Goal: Task Accomplishment & Management: Use online tool/utility

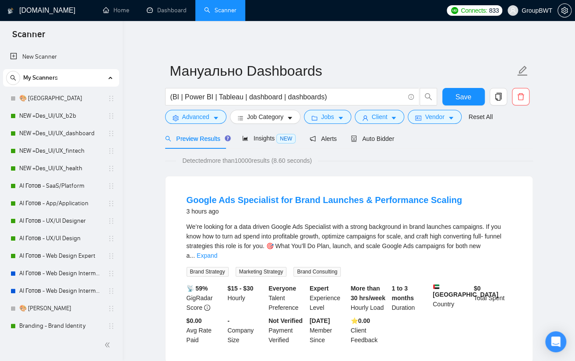
scroll to position [219, 0]
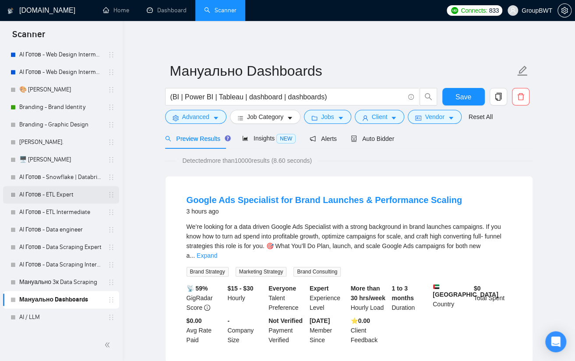
drag, startPoint x: 71, startPoint y: 180, endPoint x: 116, endPoint y: 198, distance: 49.1
click at [71, 180] on link "AI Готов - Snowflake | Databricks" at bounding box center [60, 177] width 83 height 18
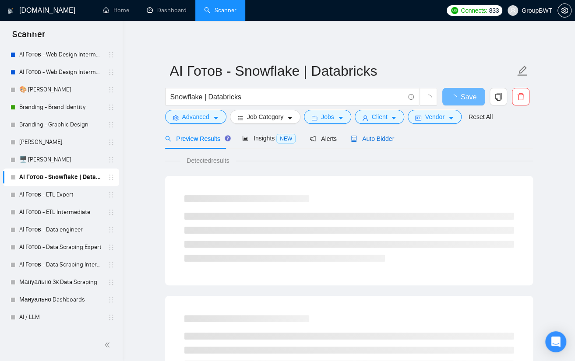
click at [372, 140] on span "Auto Bidder" at bounding box center [371, 138] width 43 height 7
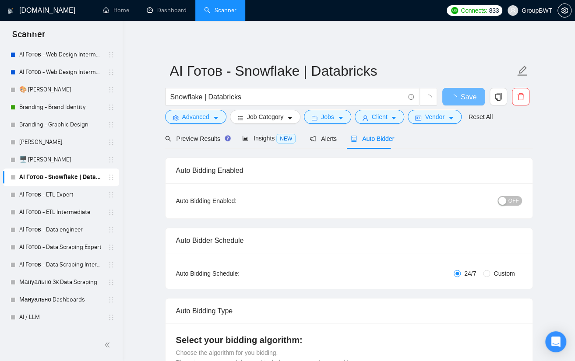
click at [514, 204] on span "OFF" at bounding box center [513, 201] width 11 height 10
click at [462, 96] on span "Save" at bounding box center [463, 96] width 16 height 11
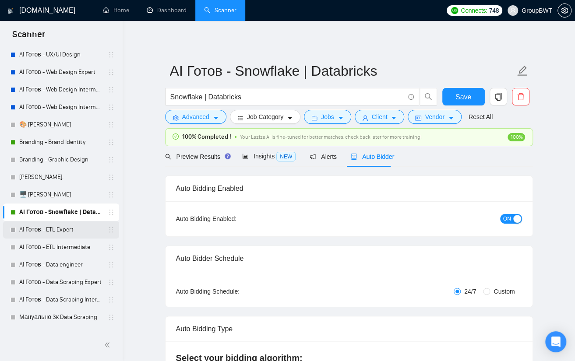
click at [60, 231] on link "AI Готов - ETL Expert" at bounding box center [60, 230] width 83 height 18
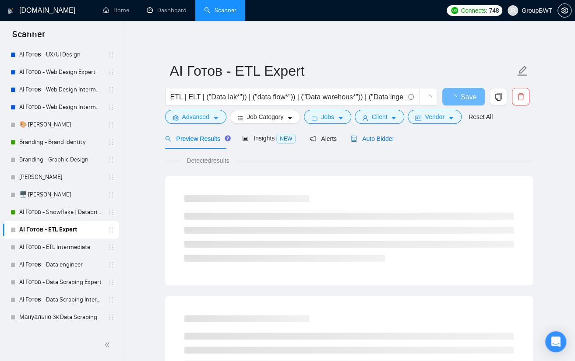
click at [377, 140] on span "Auto Bidder" at bounding box center [371, 138] width 43 height 7
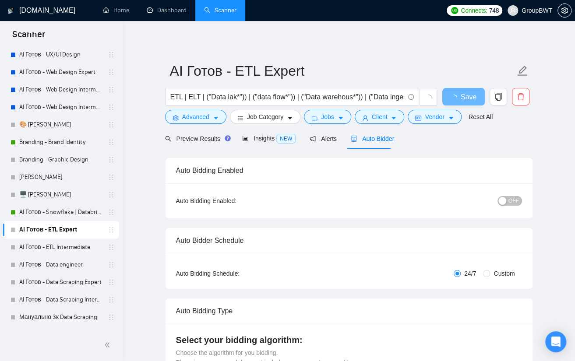
click at [511, 197] on span "OFF" at bounding box center [513, 201] width 11 height 10
click at [468, 96] on span "Save" at bounding box center [463, 96] width 16 height 11
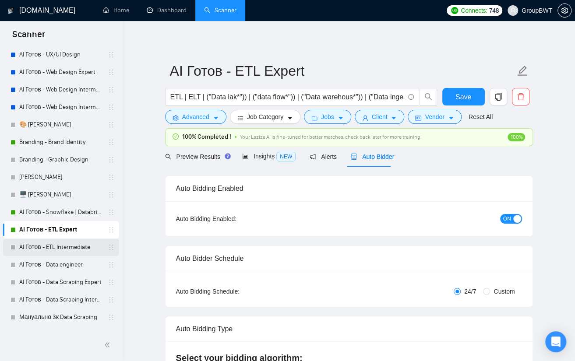
click at [53, 249] on link "AI Готов - ETL Intermediate" at bounding box center [60, 247] width 83 height 18
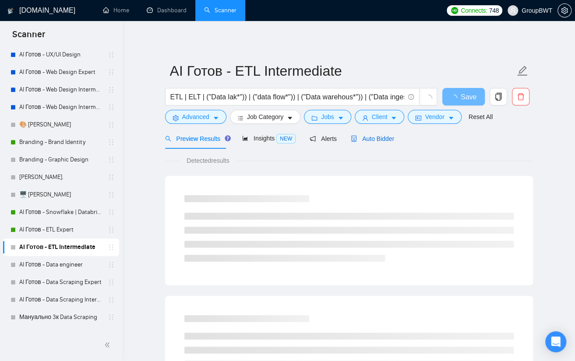
click at [377, 138] on span "Auto Bidder" at bounding box center [371, 138] width 43 height 7
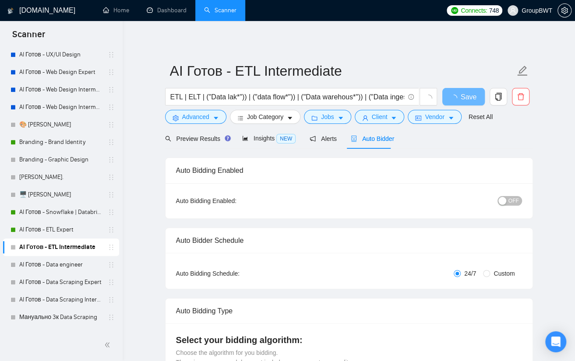
click at [511, 196] on span "OFF" at bounding box center [513, 201] width 11 height 10
click at [473, 100] on button "Save" at bounding box center [463, 97] width 42 height 18
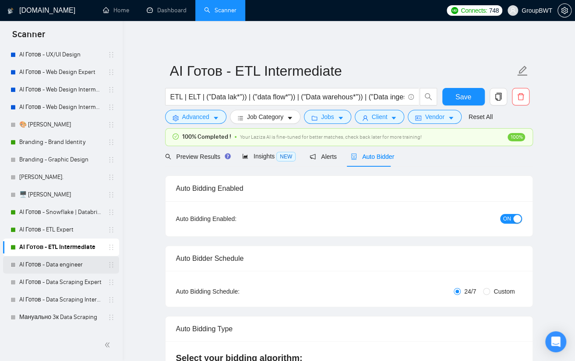
click at [88, 267] on link "AI Готов - Data engineer" at bounding box center [60, 265] width 83 height 18
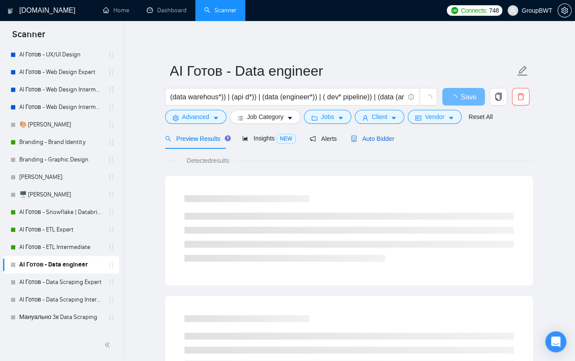
click at [380, 135] on span "Auto Bidder" at bounding box center [371, 138] width 43 height 7
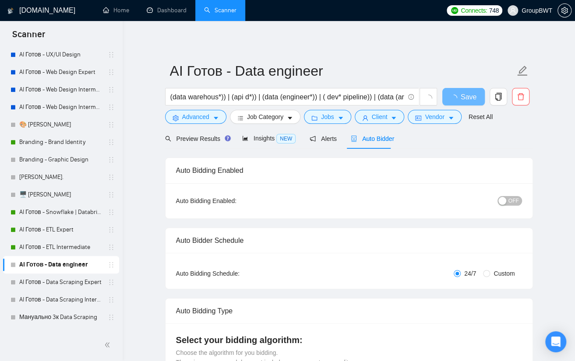
click at [515, 200] on span "OFF" at bounding box center [513, 201] width 11 height 10
click at [462, 97] on span "Save" at bounding box center [468, 96] width 16 height 11
click at [462, 97] on span "Save" at bounding box center [463, 96] width 16 height 11
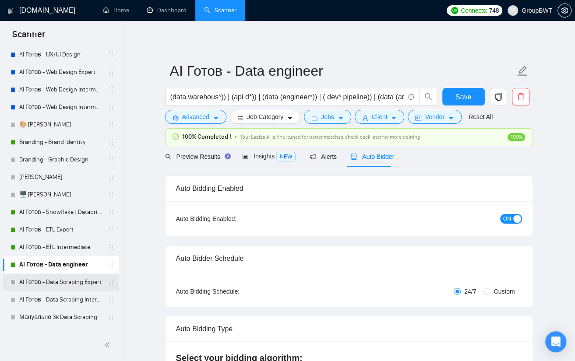
click at [63, 285] on link "AI Готов - Data Scraping Expert" at bounding box center [60, 282] width 83 height 18
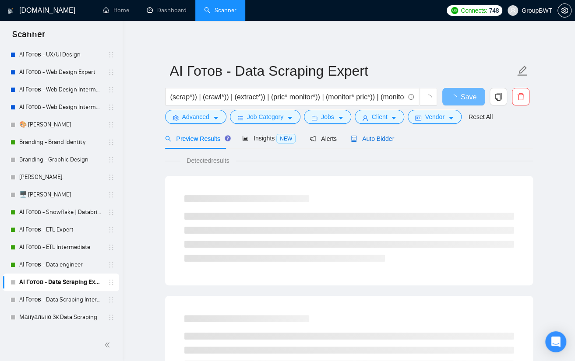
click at [377, 135] on span "Auto Bidder" at bounding box center [371, 138] width 43 height 7
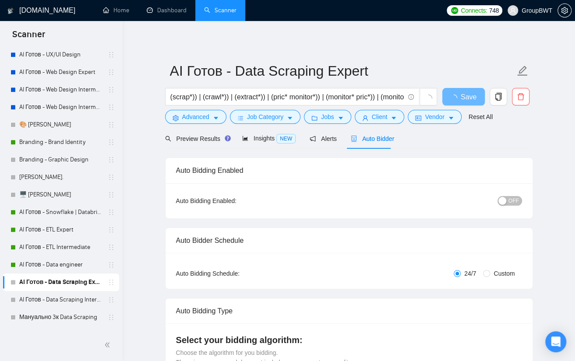
click at [515, 197] on span "OFF" at bounding box center [513, 201] width 11 height 10
click at [466, 99] on span "Save" at bounding box center [463, 96] width 16 height 11
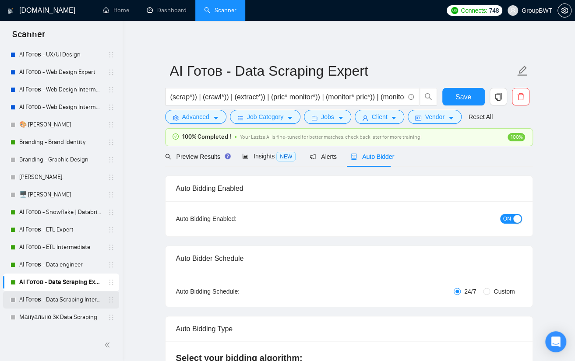
click at [79, 300] on link "AI Готов - Data Scraping Intermediate" at bounding box center [60, 300] width 83 height 18
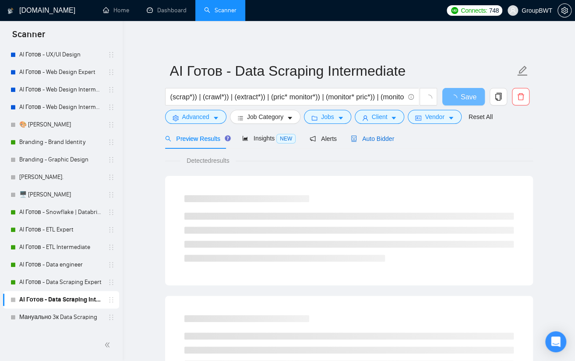
click at [381, 137] on span "Auto Bidder" at bounding box center [371, 138] width 43 height 7
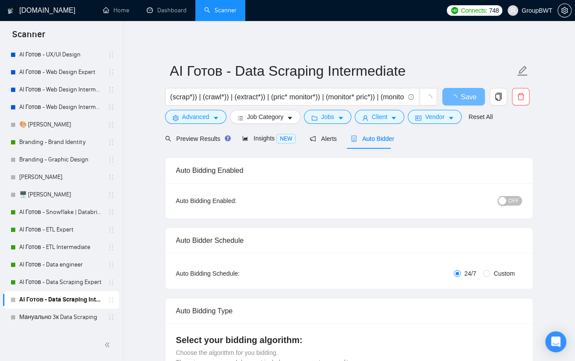
click at [517, 205] on span "OFF" at bounding box center [513, 201] width 11 height 10
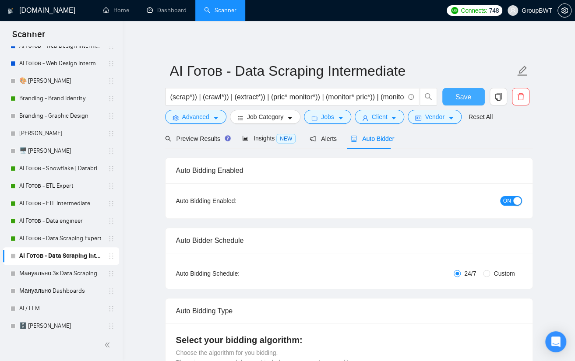
click at [477, 89] on button "Save" at bounding box center [463, 97] width 42 height 18
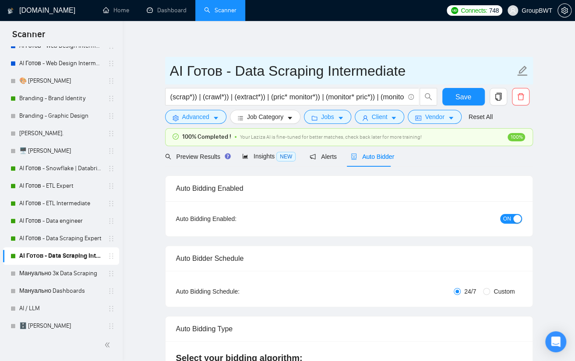
click at [450, 70] on input "AI Готов - Data Scraping Intermediate" at bounding box center [342, 71] width 345 height 22
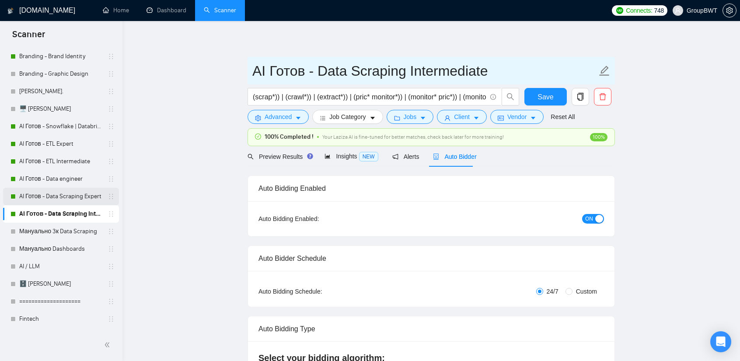
scroll to position [306, 0]
